Goal: Find specific page/section: Find specific page/section

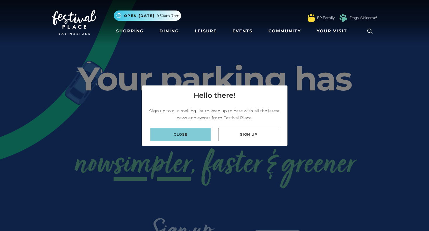
click at [203, 132] on link "Close" at bounding box center [180, 134] width 61 height 13
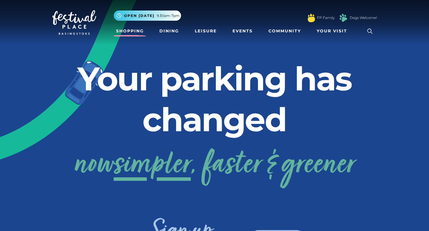
click at [131, 30] on link "Shopping" at bounding box center [130, 31] width 32 height 11
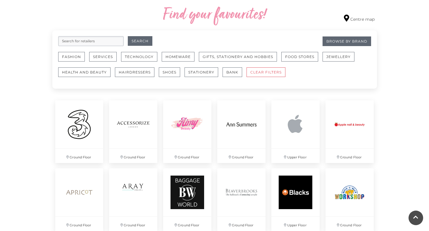
scroll to position [338, 0]
click at [103, 38] on input "search" at bounding box center [90, 41] width 65 height 10
type input "[PERSON_NAME]"
click at [140, 41] on button "Search" at bounding box center [140, 41] width 25 height 10
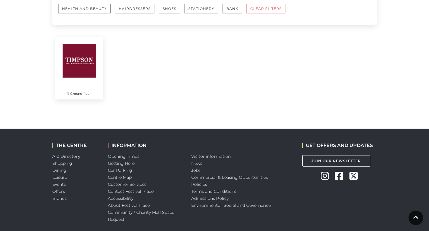
scroll to position [404, 0]
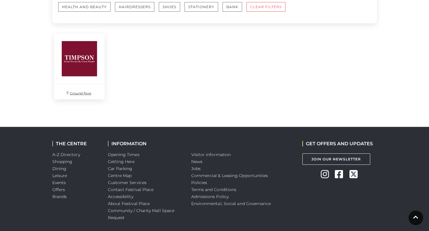
click at [89, 93] on p "Ground floor" at bounding box center [79, 91] width 51 height 15
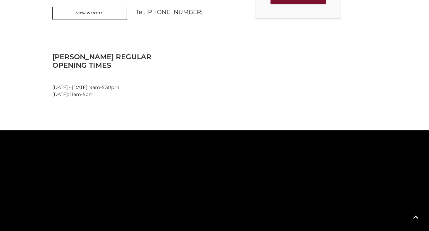
scroll to position [209, 0]
